Goal: Task Accomplishment & Management: Use online tool/utility

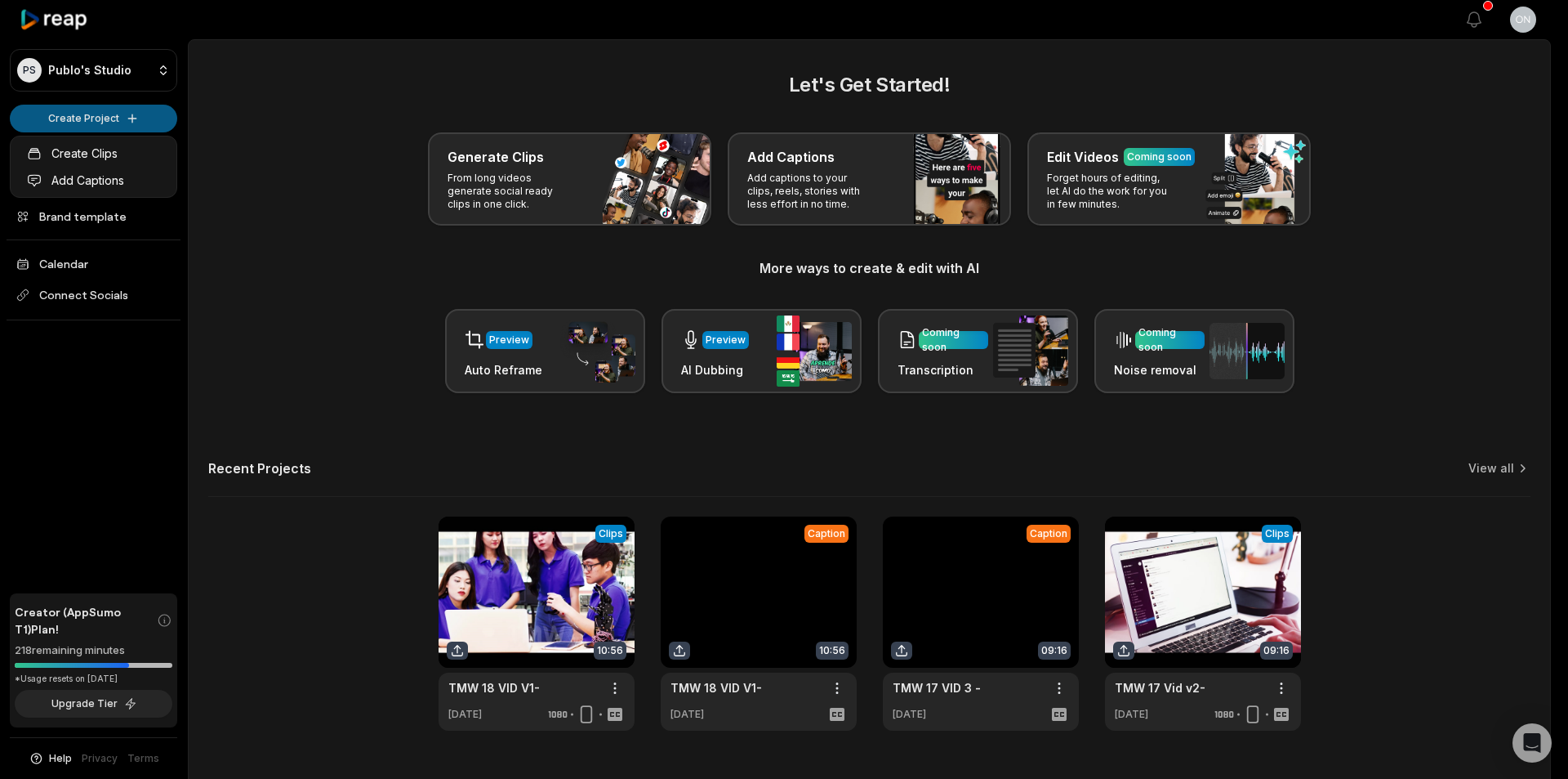
click at [57, 130] on html "PS Publo's Studio Create Project Home Projects Brand template Calendar Connect …" at bounding box center [784, 389] width 1568 height 779
click at [153, 181] on link "Add Captions" at bounding box center [93, 180] width 159 height 27
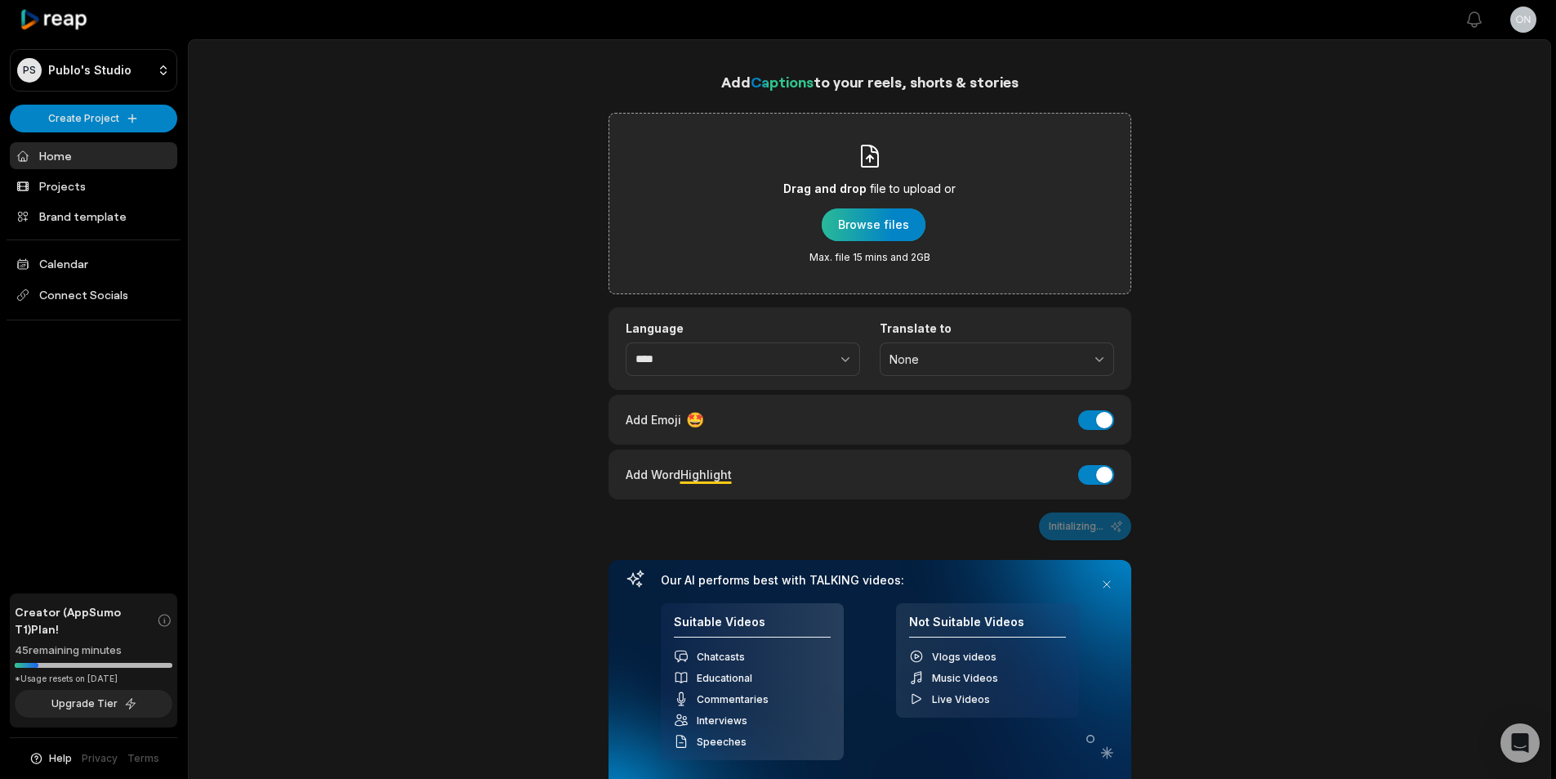
click at [907, 225] on div "button" at bounding box center [874, 224] width 104 height 33
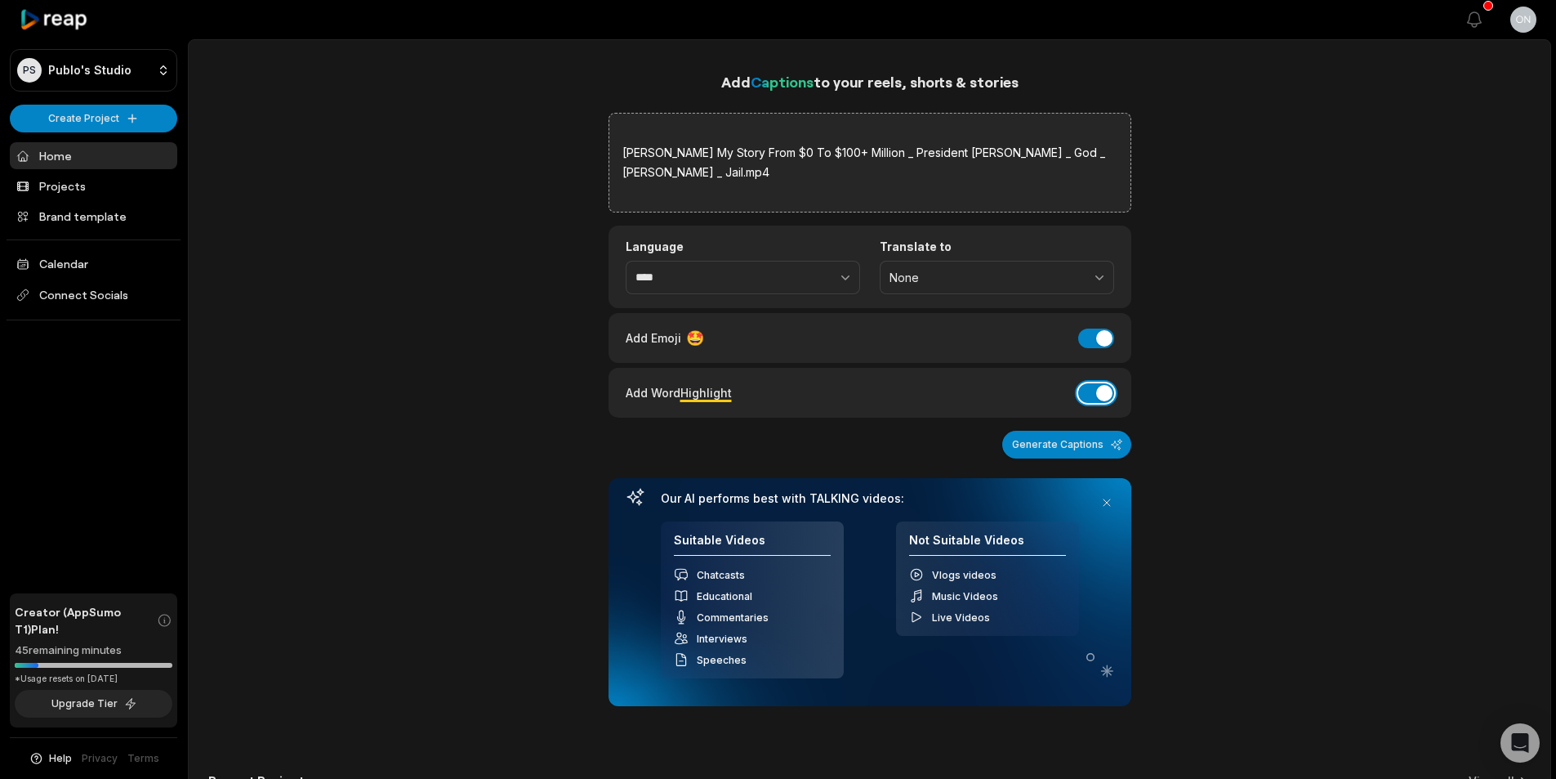
click at [1104, 386] on button "Add Word Highlight" at bounding box center [1096, 393] width 36 height 20
click at [1093, 341] on button "Add Emoji" at bounding box center [1096, 338] width 36 height 20
click at [1045, 442] on button "Generate Captions" at bounding box center [1066, 445] width 129 height 28
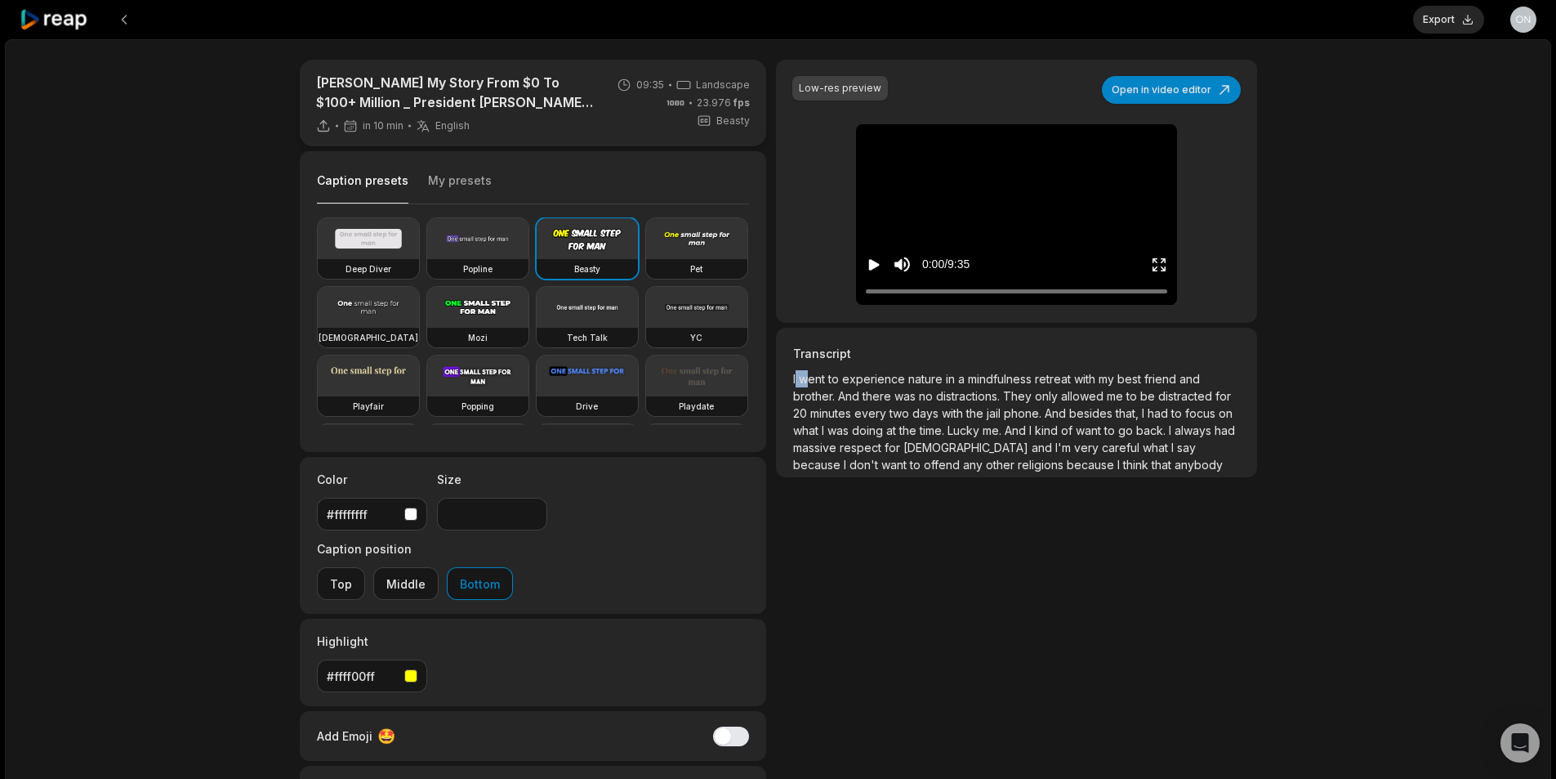
drag, startPoint x: 796, startPoint y: 378, endPoint x: 806, endPoint y: 381, distance: 10.9
click at [806, 381] on p "I went to experience nature in a mindfulness retreat with my best friend and br…" at bounding box center [1016, 421] width 446 height 103
click at [791, 378] on div "Transcript I went to experience nature in a mindfulness retreat with my best fr…" at bounding box center [1016, 403] width 480 height 150
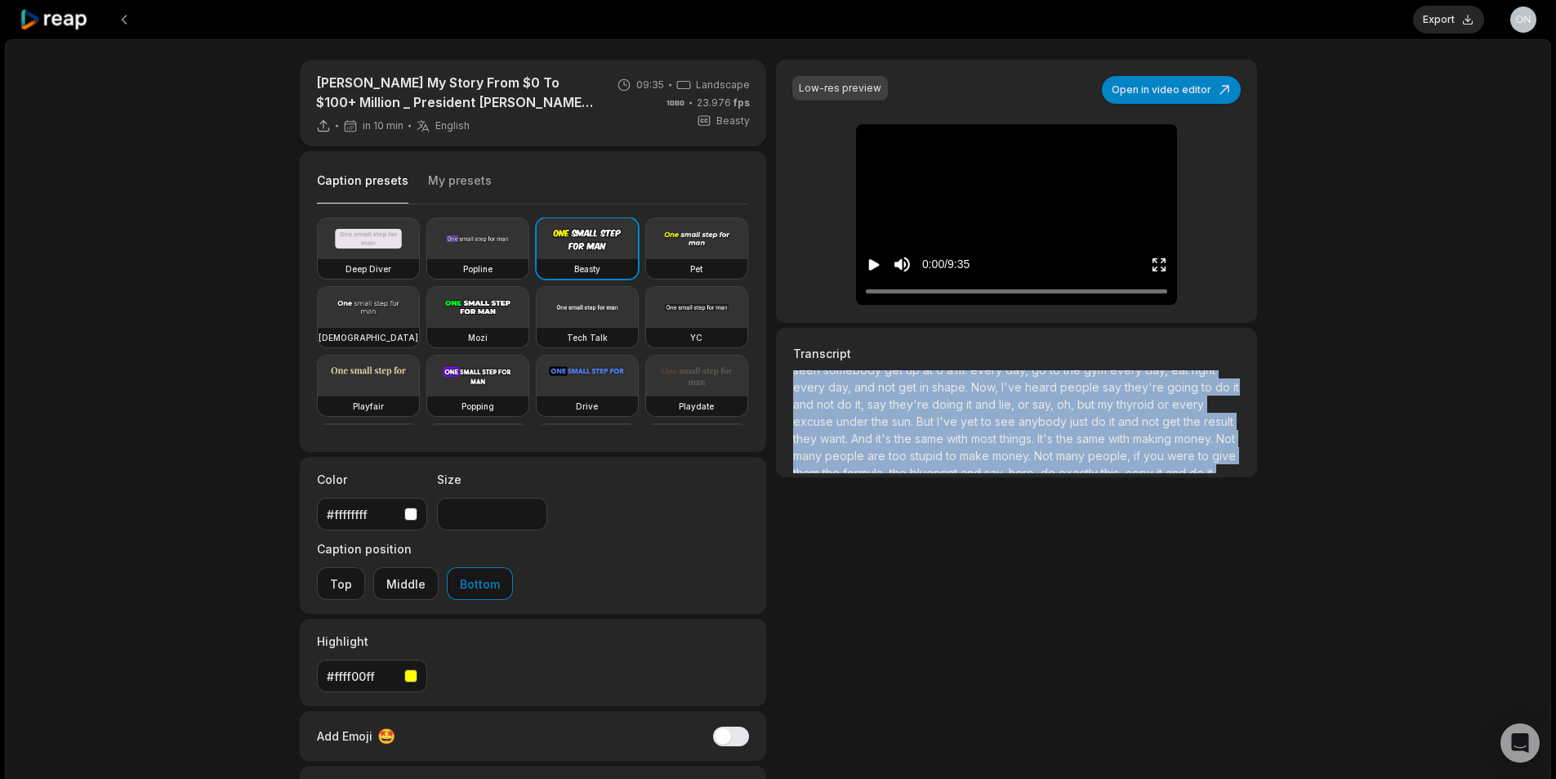
scroll to position [2295, 0]
drag, startPoint x: 792, startPoint y: 378, endPoint x: 1086, endPoint y: 545, distance: 338.1
click at [1086, 545] on div "Low-res preview Open in video editor I I went went to to experience experience …" at bounding box center [1016, 456] width 480 height 793
copy p "I went to experience nature in a mindfulness retreat with my best friend and br…"
